Goal: Task Accomplishment & Management: Manage account settings

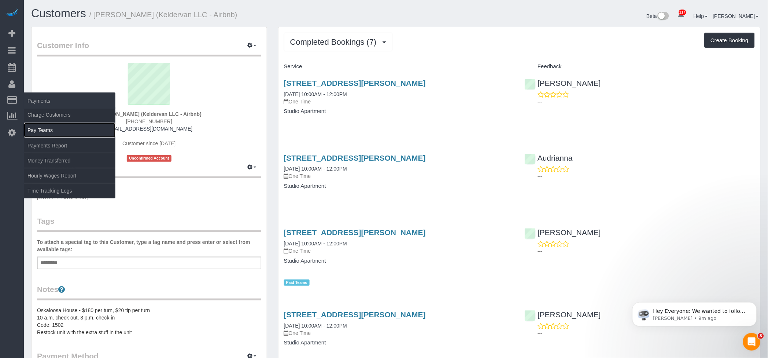
click at [50, 127] on link "Pay Teams" at bounding box center [70, 130] width 92 height 15
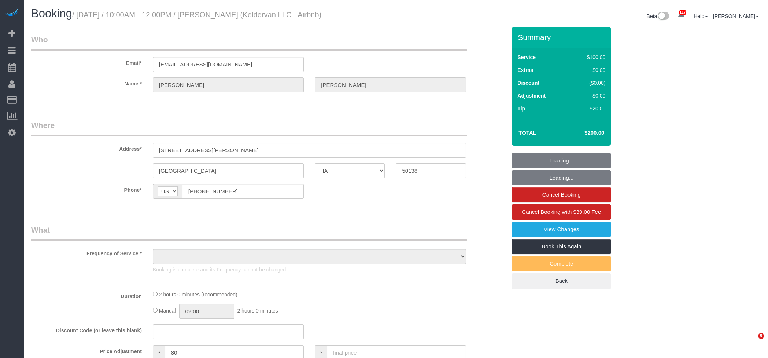
select select "IA"
select select "string:fspay-eb10092c-715d-4c93-a652-6ef952c1d221"
select select "object:815"
select select "spot1"
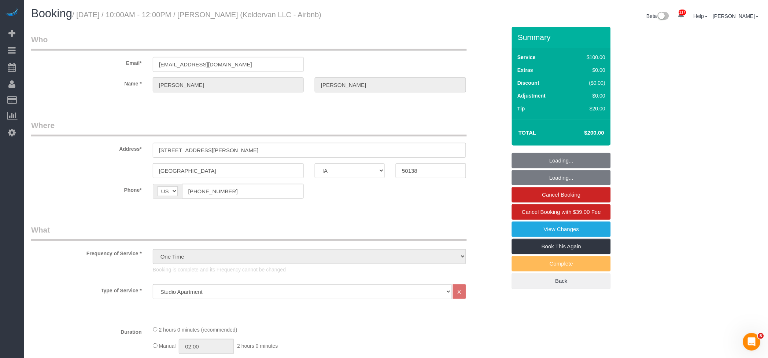
select select "object:899"
